Goal: Task Accomplishment & Management: Manage account settings

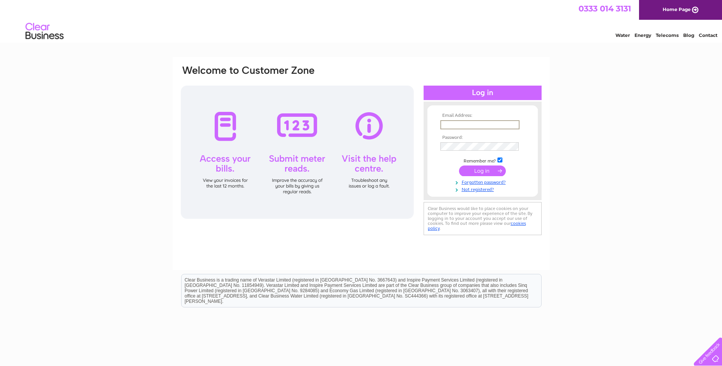
click at [448, 124] on input "text" at bounding box center [479, 124] width 79 height 9
type input "info@hannabros.com"
click at [478, 169] on input "submit" at bounding box center [482, 170] width 47 height 11
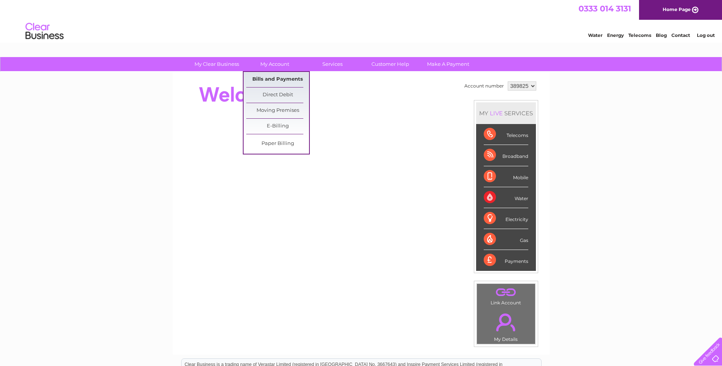
click at [276, 78] on link "Bills and Payments" at bounding box center [277, 79] width 63 height 15
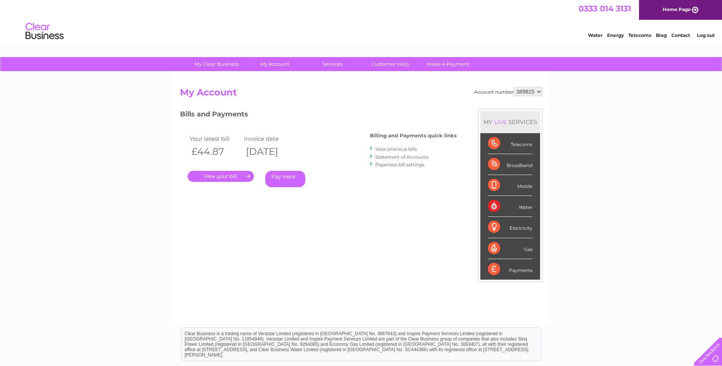
click at [222, 175] on link "." at bounding box center [221, 176] width 66 height 11
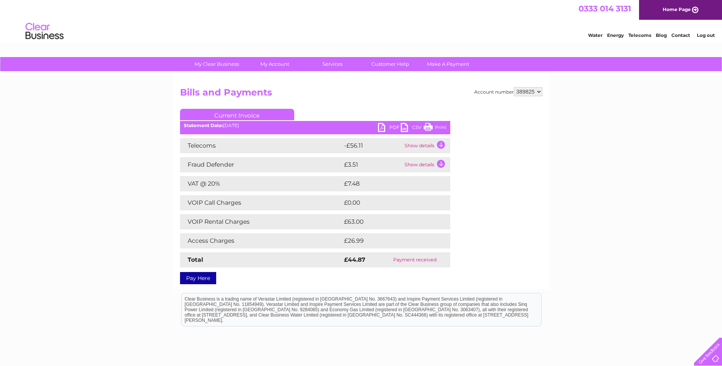
drag, startPoint x: 430, startPoint y: 127, endPoint x: 107, endPoint y: 31, distance: 336.5
click at [430, 127] on link "Print" at bounding box center [434, 128] width 23 height 11
click at [393, 126] on link "PDF" at bounding box center [389, 128] width 23 height 11
click at [702, 35] on link "Log out" at bounding box center [705, 35] width 18 height 6
